Goal: Navigation & Orientation: Find specific page/section

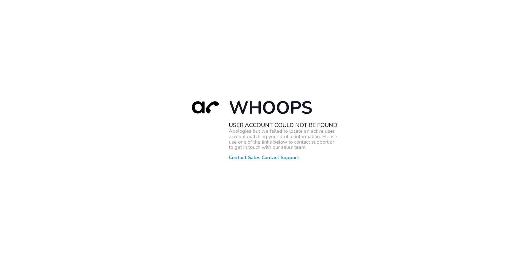
click at [250, 103] on h1 "Whoops" at bounding box center [283, 108] width 109 height 22
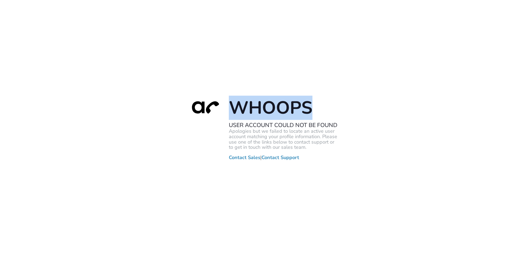
click at [250, 103] on h1 "Whoops" at bounding box center [283, 108] width 109 height 22
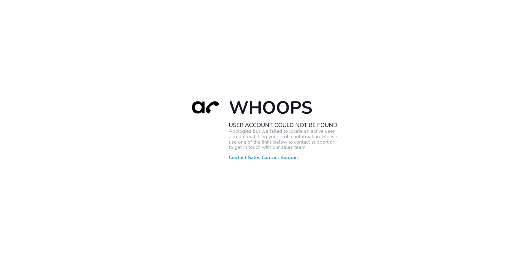
click at [273, 116] on h1 "Whoops" at bounding box center [283, 108] width 109 height 22
